Goal: Find specific page/section: Find specific page/section

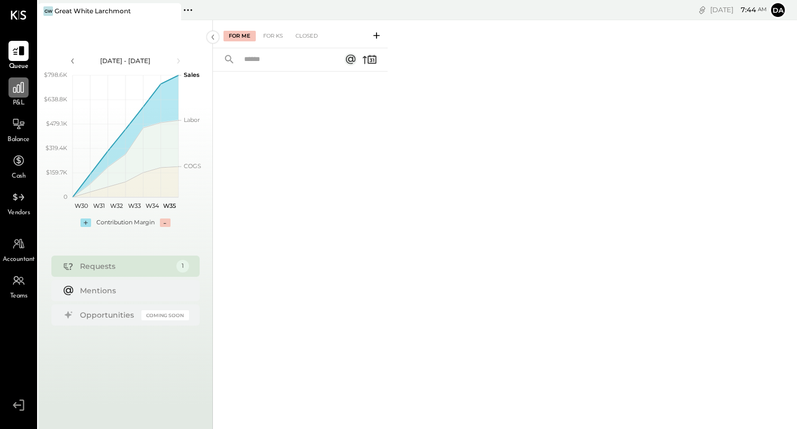
click at [20, 91] on icon at bounding box center [18, 87] width 11 height 11
